Goal: Find specific page/section: Find specific page/section

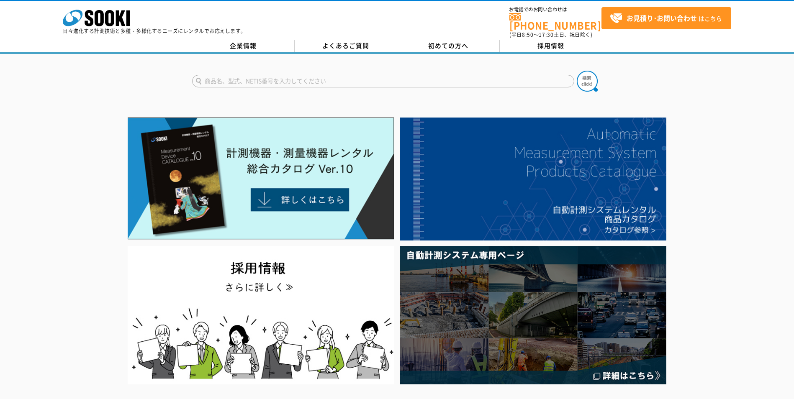
type input "s"
click at [577, 71] on button at bounding box center [587, 81] width 21 height 21
drag, startPoint x: 216, startPoint y: 74, endPoint x: 177, endPoint y: 72, distance: 39.8
click at [177, 72] on div "XOC-353II" at bounding box center [397, 74] width 794 height 40
type input "GX-9000"
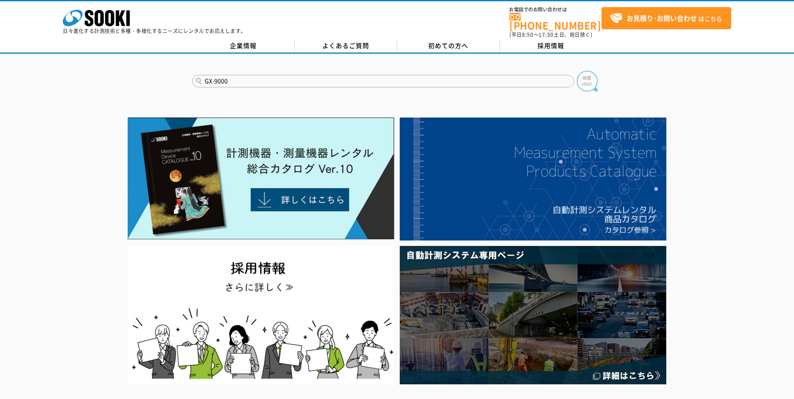
click at [581, 75] on img at bounding box center [587, 81] width 21 height 21
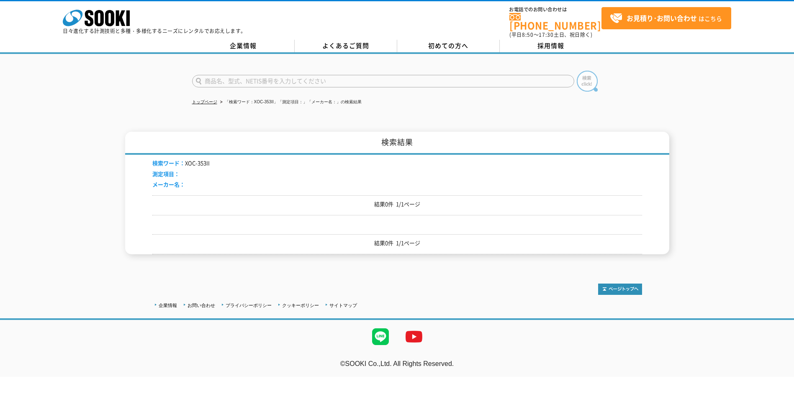
click at [591, 78] on img at bounding box center [587, 81] width 21 height 21
click at [384, 239] on p "結果0件 1/1ページ" at bounding box center [397, 243] width 490 height 9
click at [387, 200] on p "結果0件 1/1ページ" at bounding box center [397, 204] width 490 height 9
